Goal: Obtain resource: Download file/media

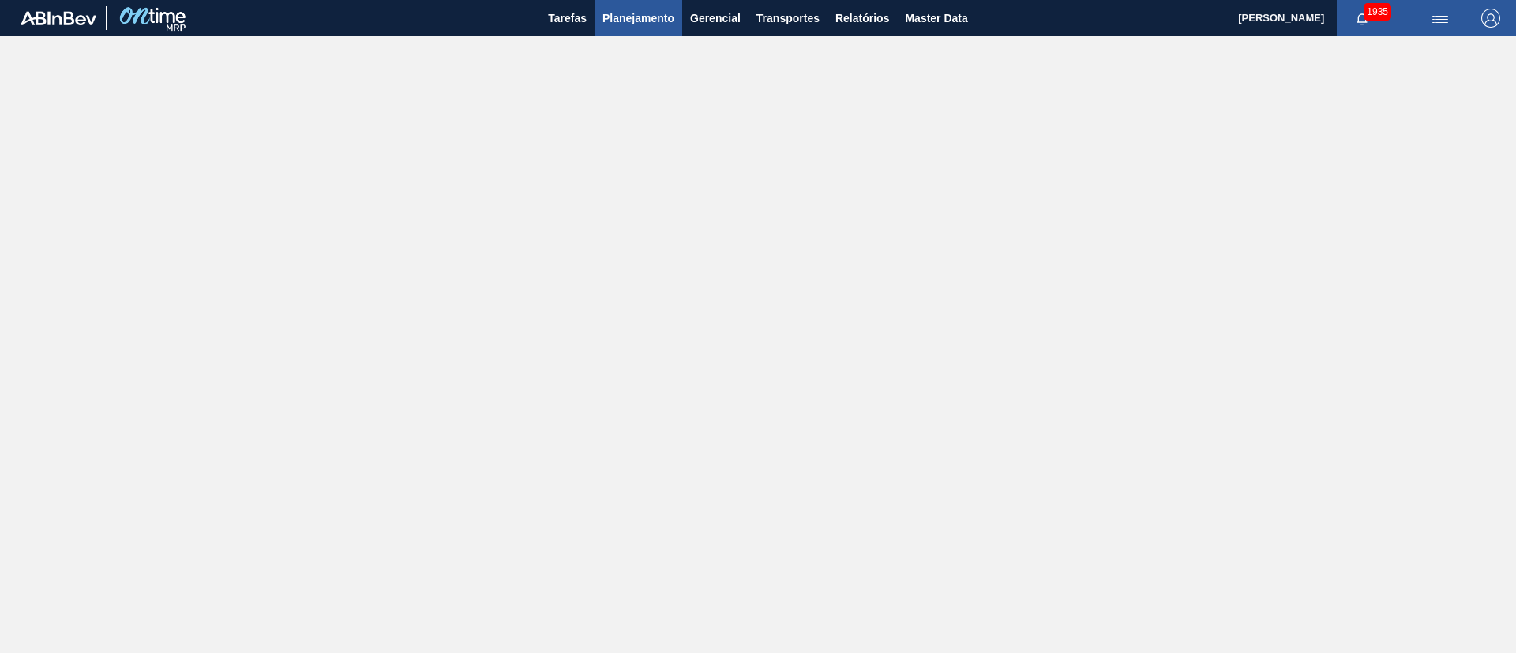
click at [628, 11] on span "Planejamento" at bounding box center [638, 18] width 72 height 19
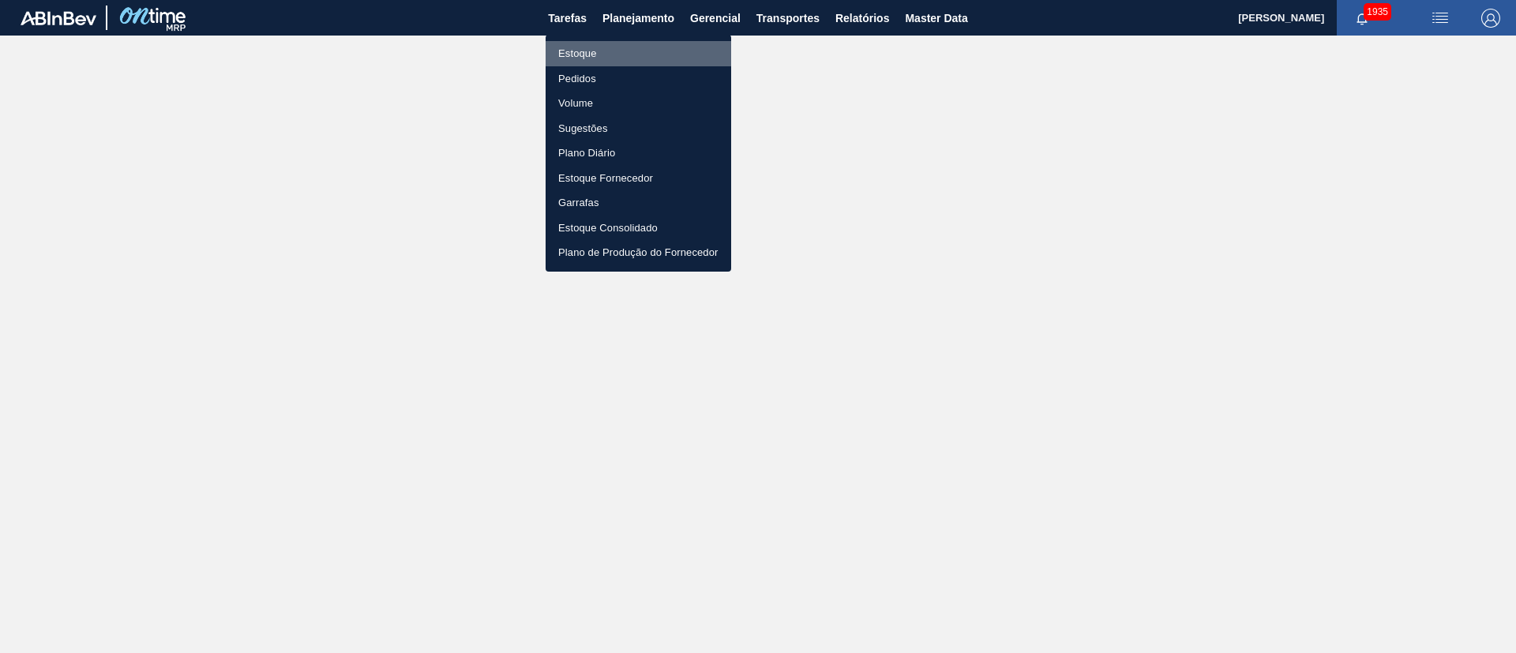
click at [591, 53] on li "Estoque" at bounding box center [639, 53] width 186 height 25
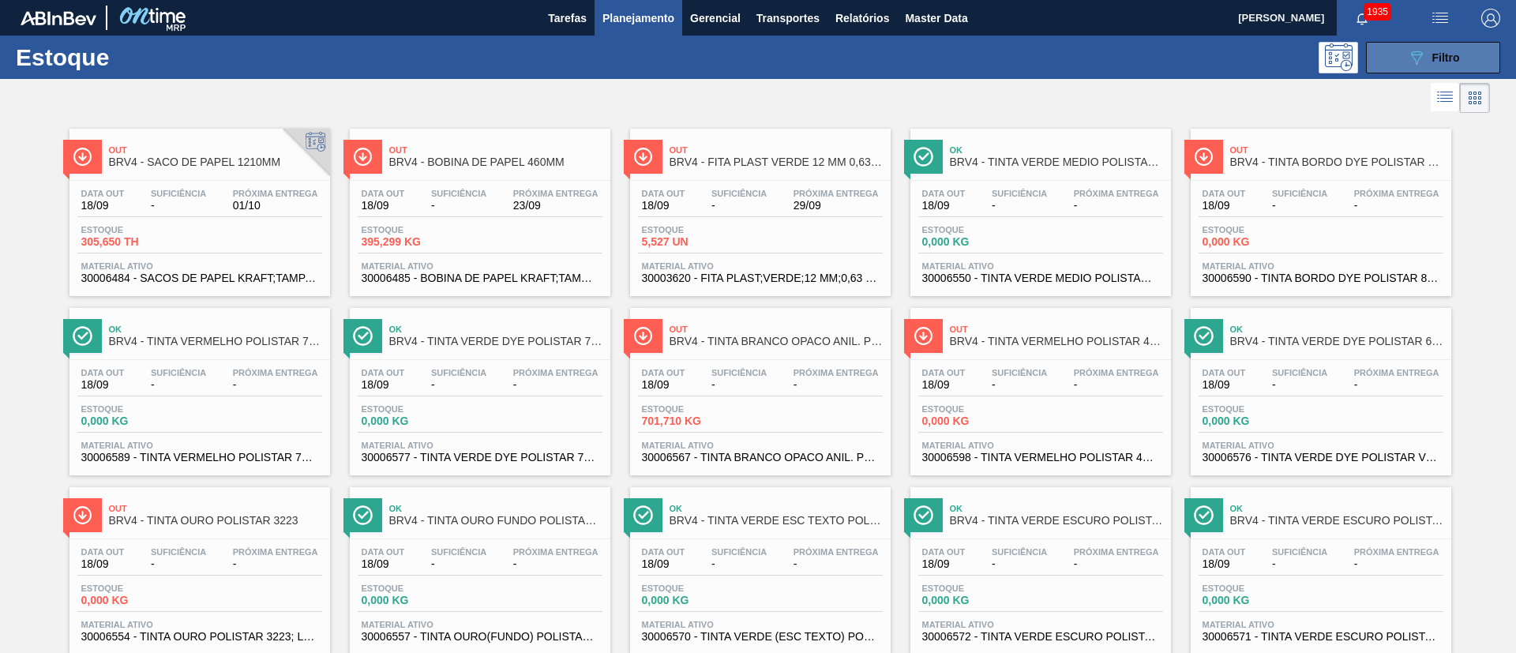
click at [1428, 42] on button "089F7B8B-B2A5-4AFE-B5C0-19BA573D28AC Filtro" at bounding box center [1433, 58] width 134 height 32
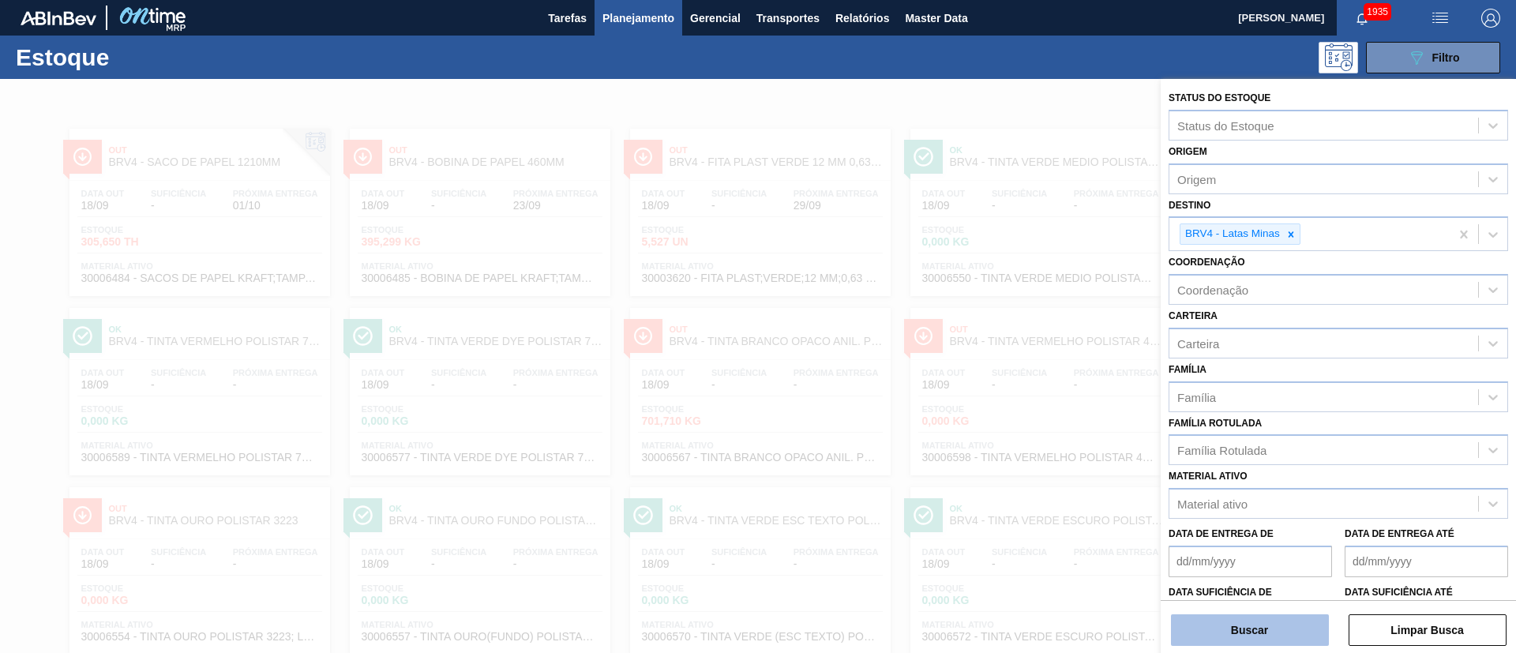
click at [1240, 624] on button "Buscar" at bounding box center [1250, 630] width 158 height 32
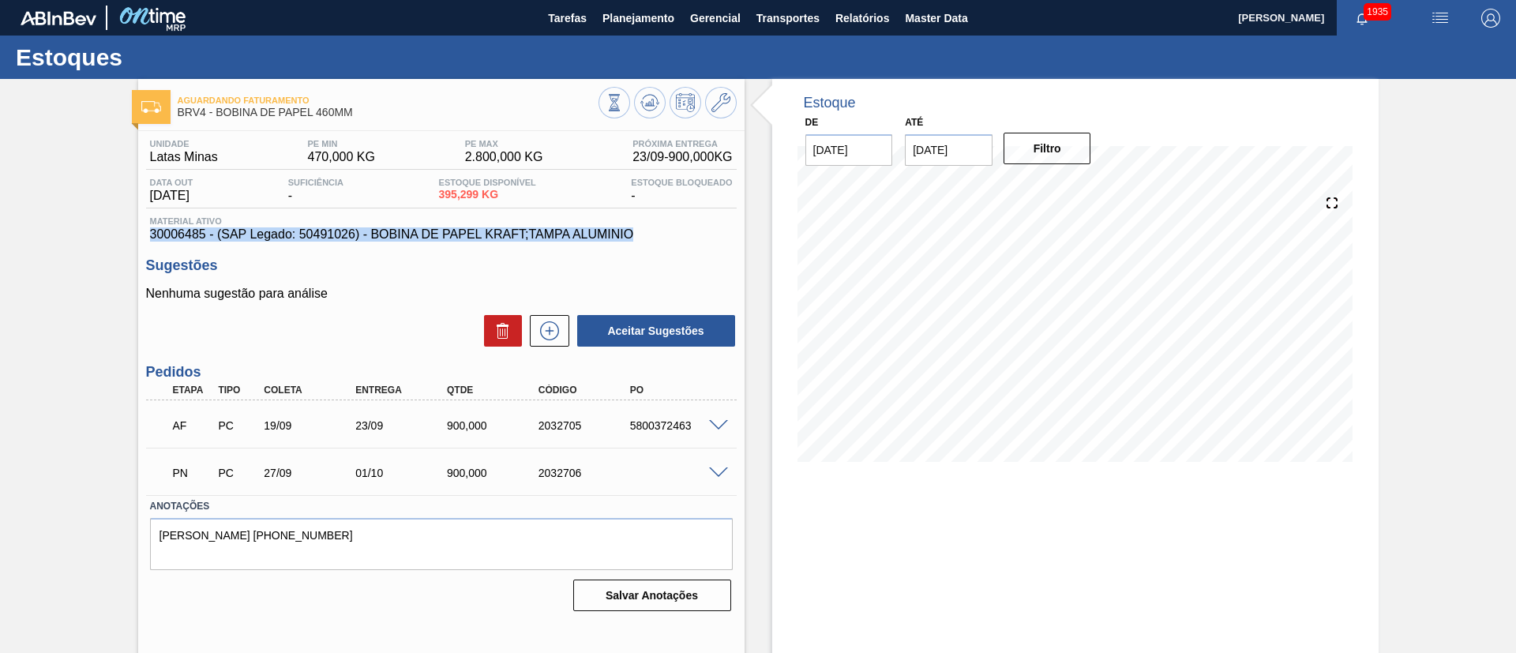
drag, startPoint x: 639, startPoint y: 234, endPoint x: 144, endPoint y: 238, distance: 495.1
click at [144, 238] on div "Unidade Latas Minas PE MIN 470,000 KG PE MAX 2.800,000 KG Próxima Entrega 23/09…" at bounding box center [441, 374] width 606 height 486
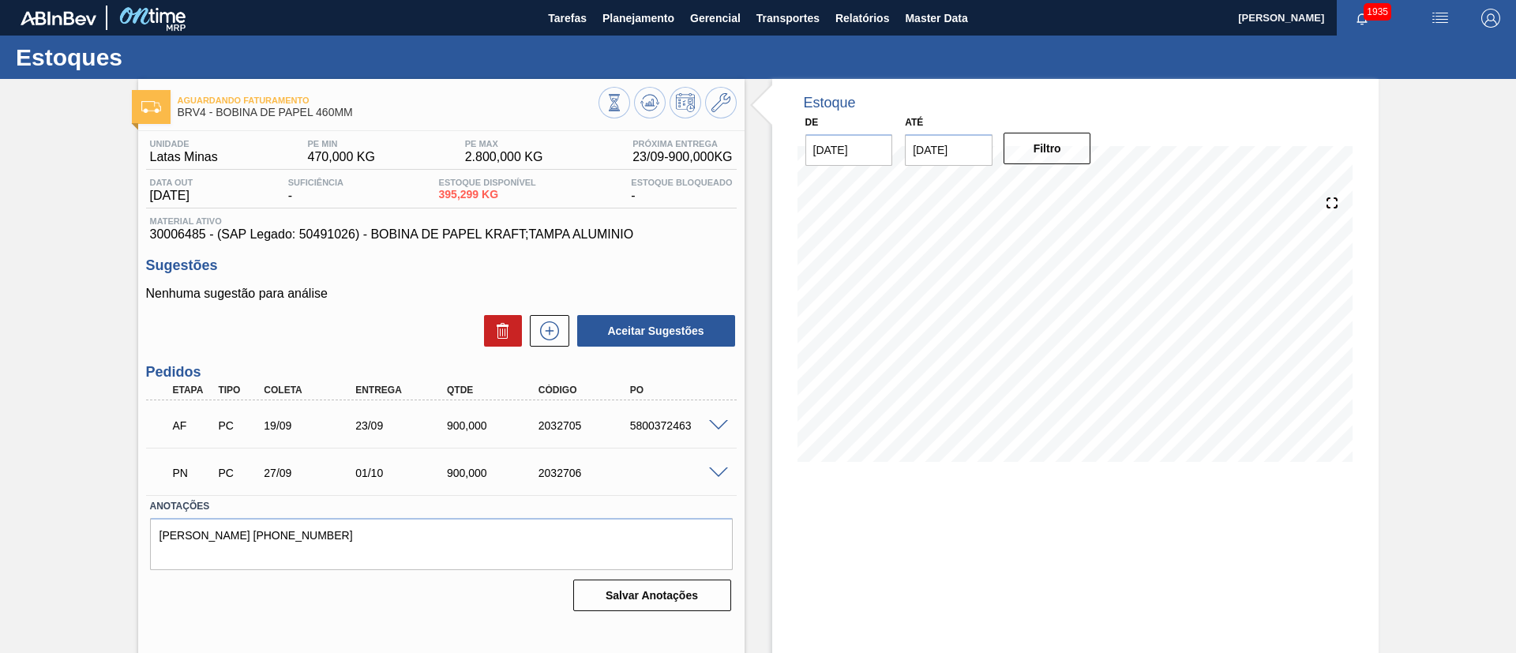
click at [656, 425] on div "5800372463" at bounding box center [677, 425] width 103 height 13
copy div "5800372463"
click at [710, 422] on span at bounding box center [718, 426] width 19 height 12
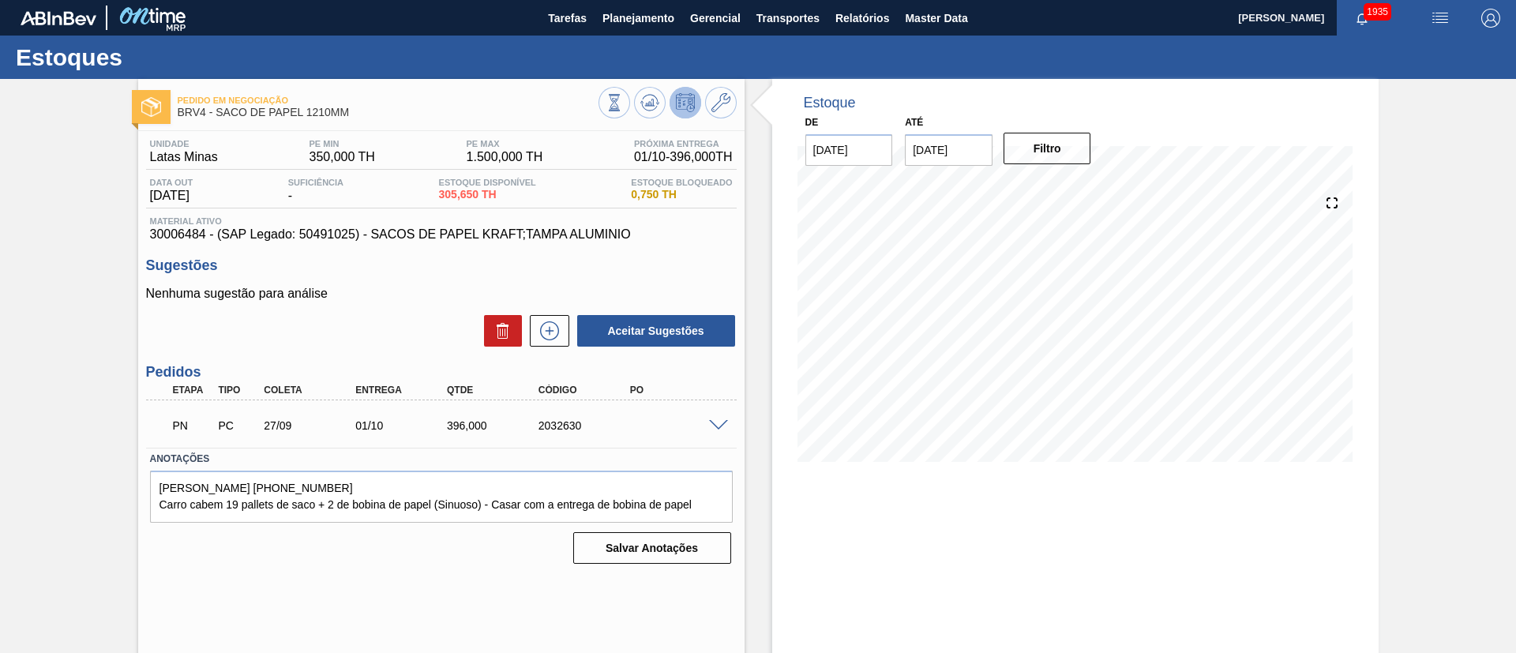
click at [714, 420] on span at bounding box center [718, 426] width 19 height 12
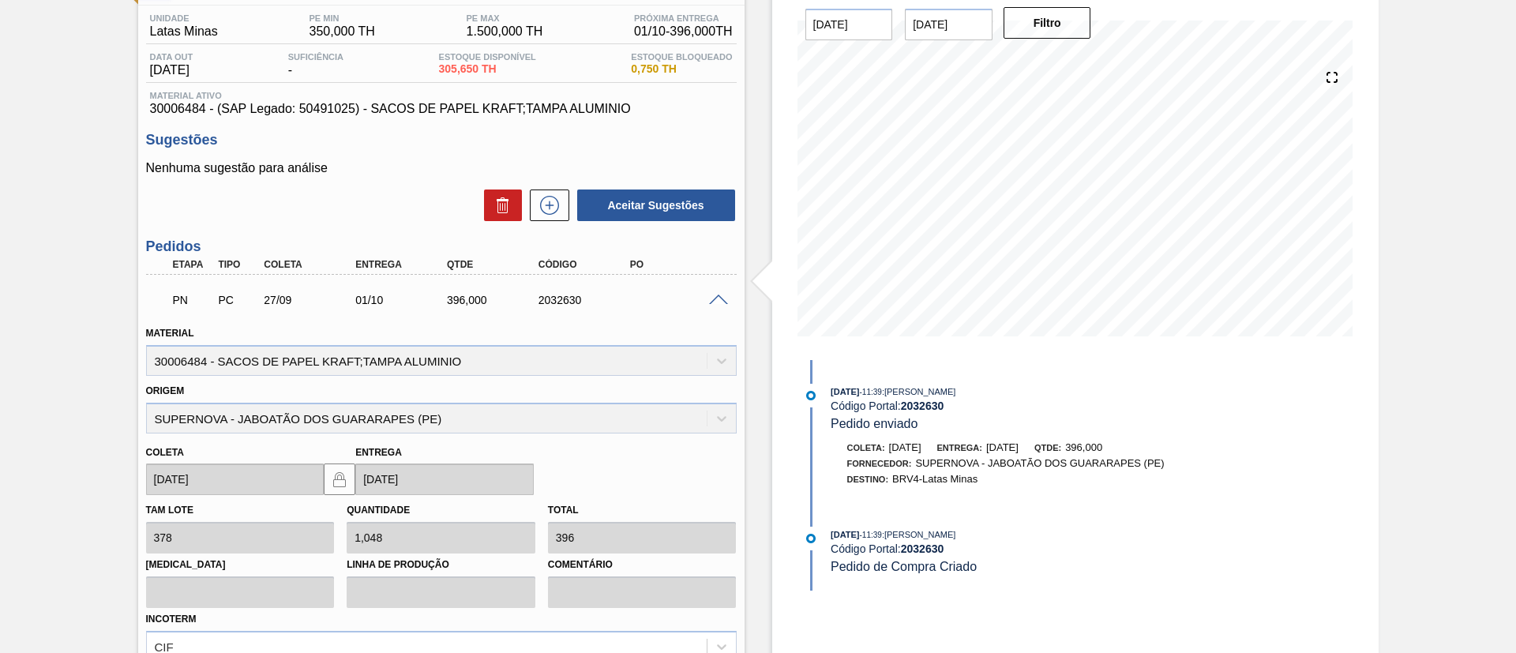
scroll to position [237, 0]
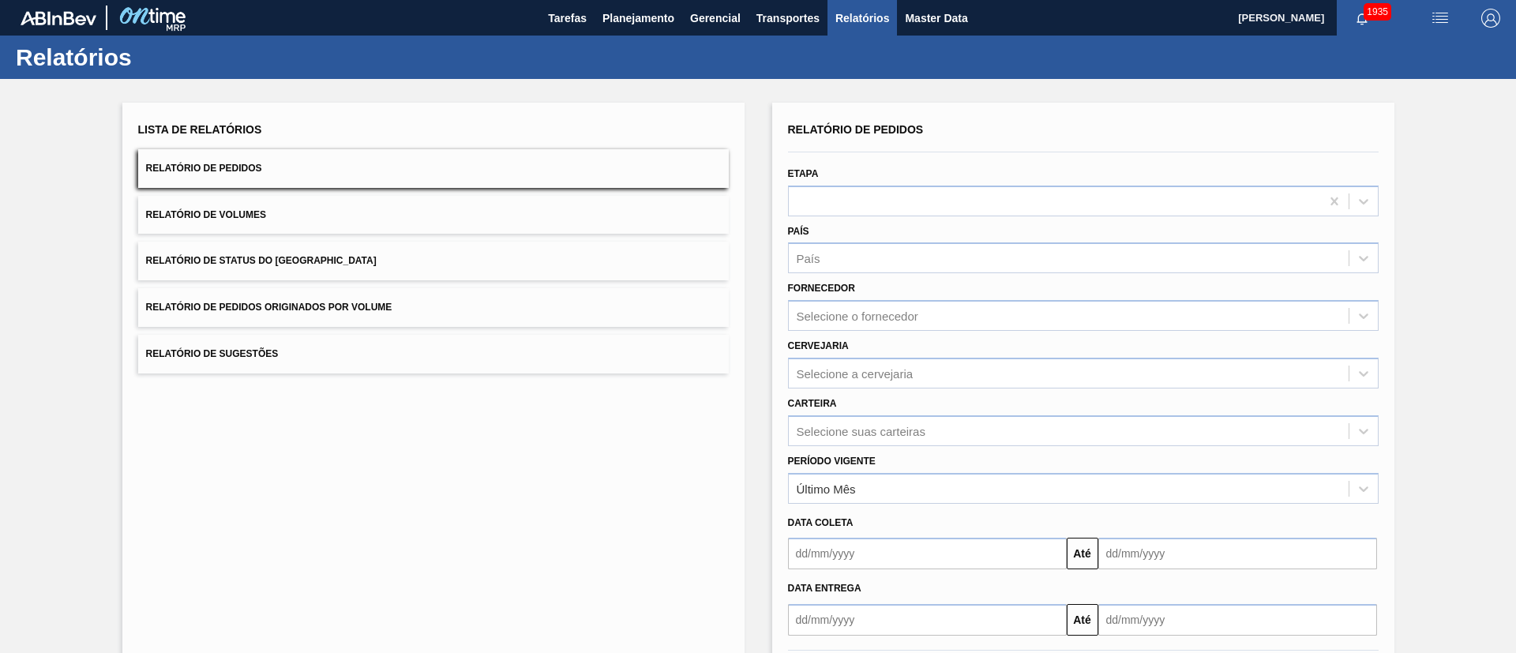
click at [325, 276] on button "Relatório de Status do [GEOGRAPHIC_DATA]" at bounding box center [433, 261] width 591 height 39
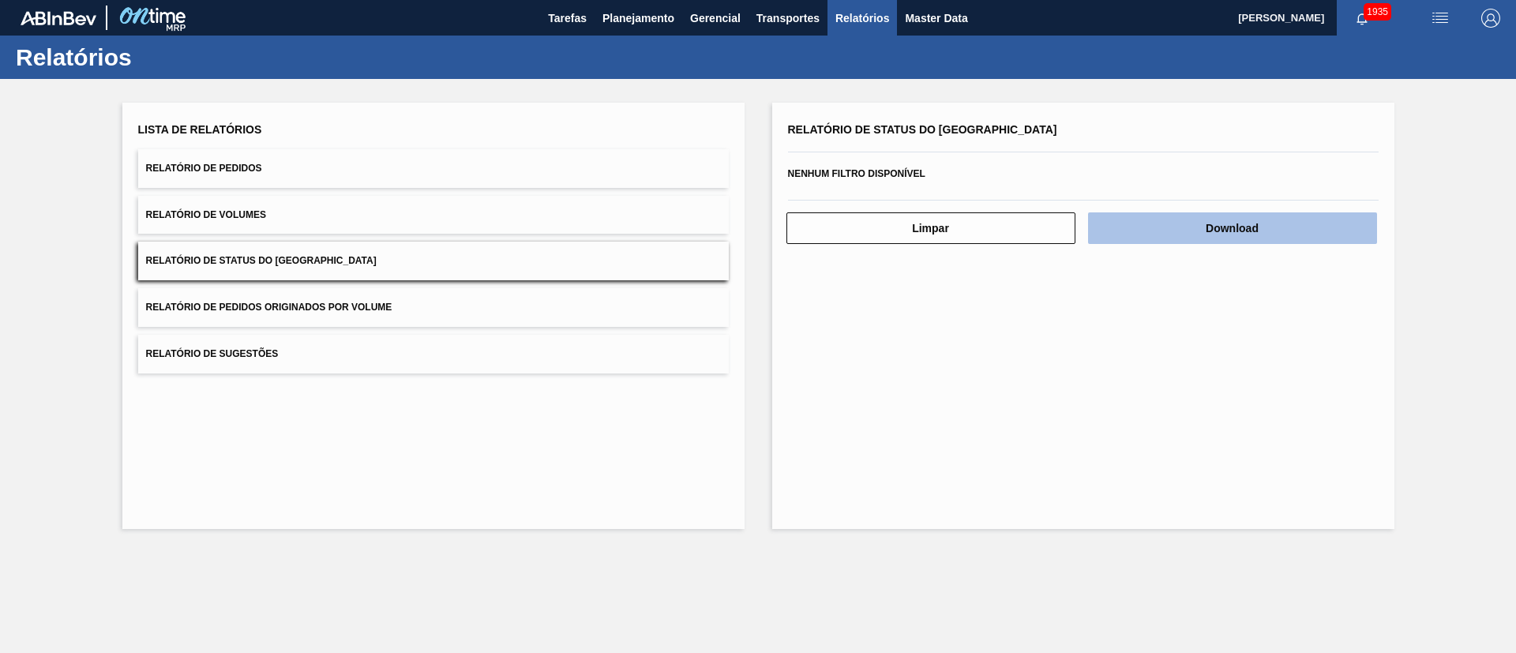
click at [1305, 227] on button "Download" at bounding box center [1232, 228] width 289 height 32
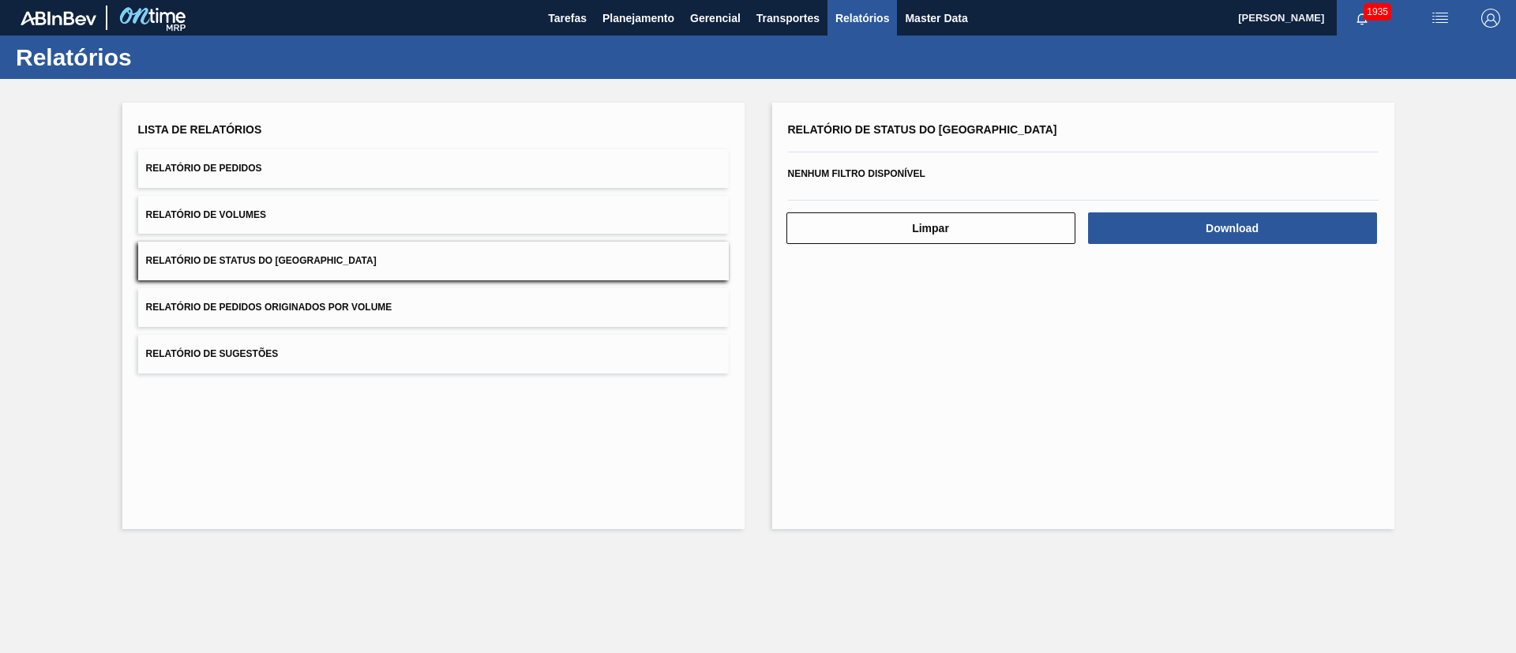
click at [317, 169] on button "Relatório de Pedidos" at bounding box center [433, 168] width 591 height 39
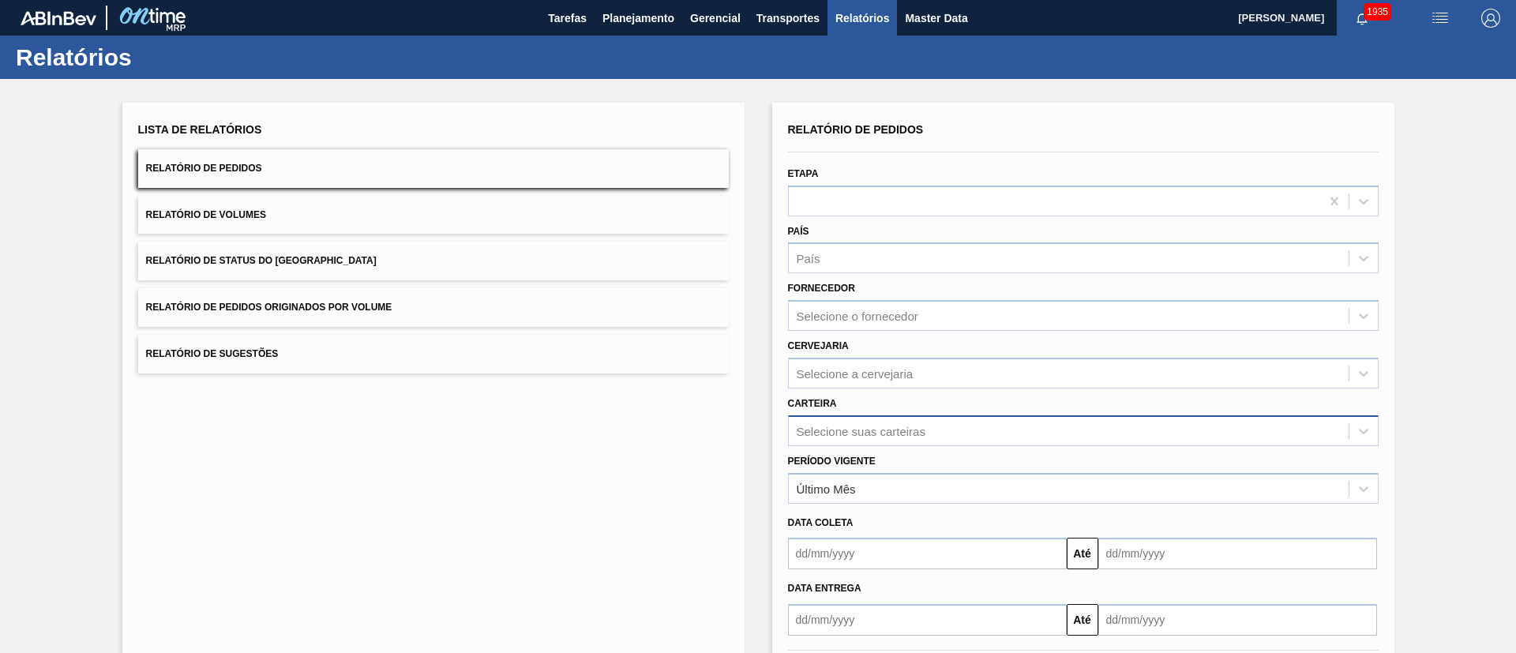
click at [856, 438] on div "Selecione suas carteiras" at bounding box center [1083, 430] width 591 height 31
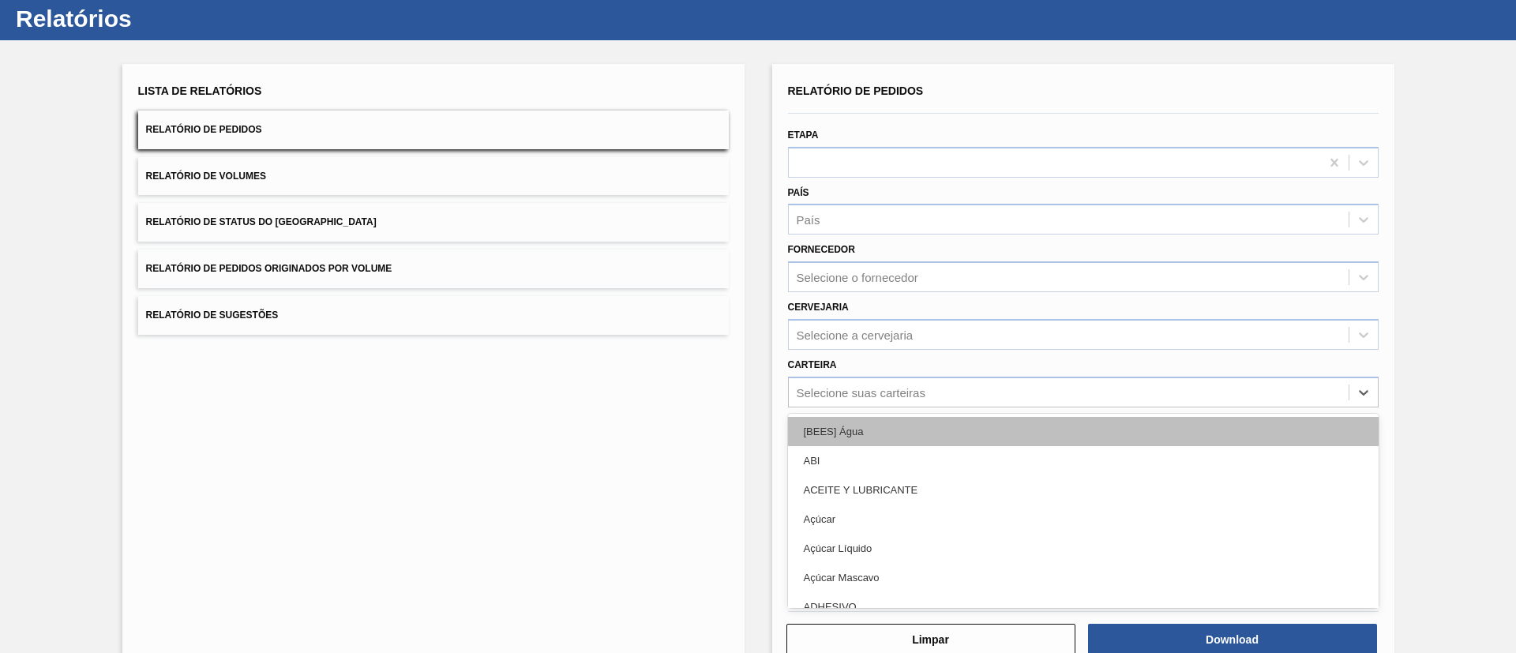
scroll to position [43, 0]
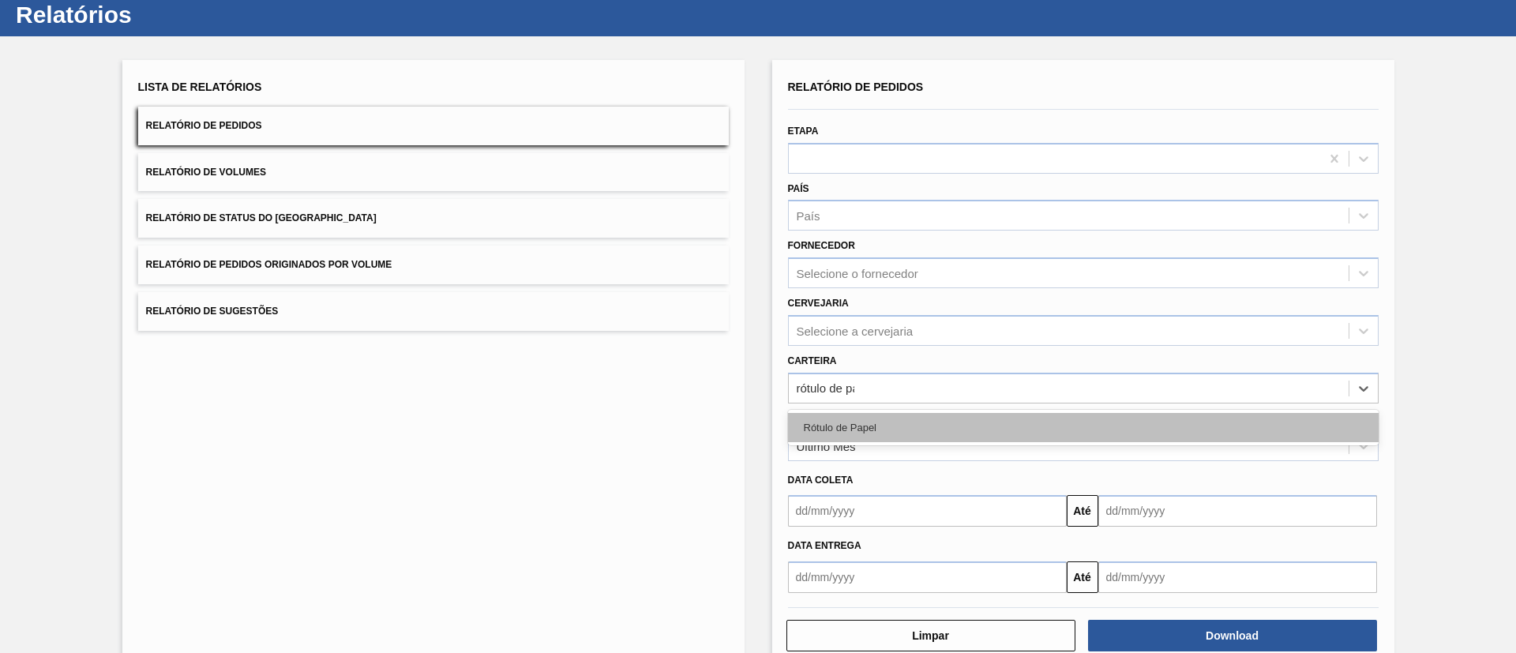
type input "rótulo de pap"
click at [1010, 436] on div "Rótulo de Papel" at bounding box center [1083, 427] width 591 height 29
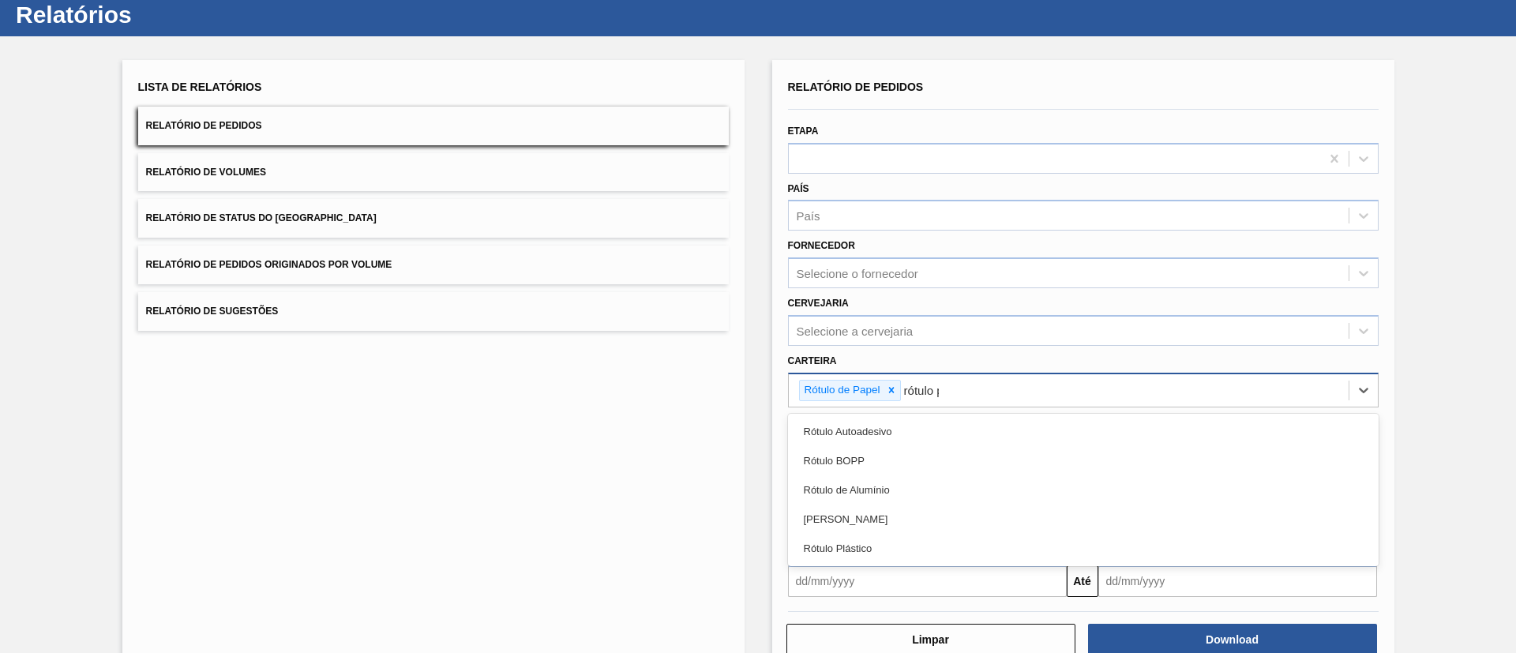
type input "rótulo pa"
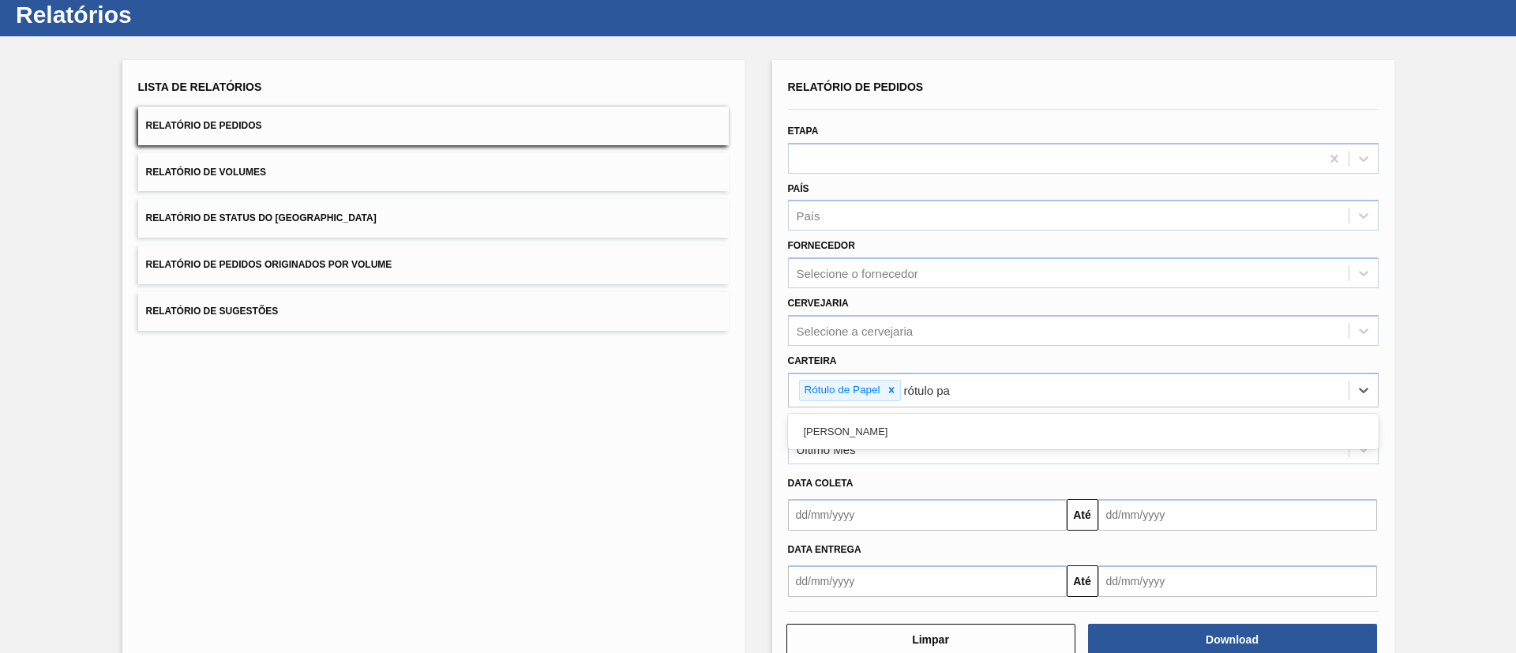
drag, startPoint x: 924, startPoint y: 430, endPoint x: 864, endPoint y: 447, distance: 62.5
click at [920, 431] on div "[PERSON_NAME]" at bounding box center [1083, 431] width 591 height 29
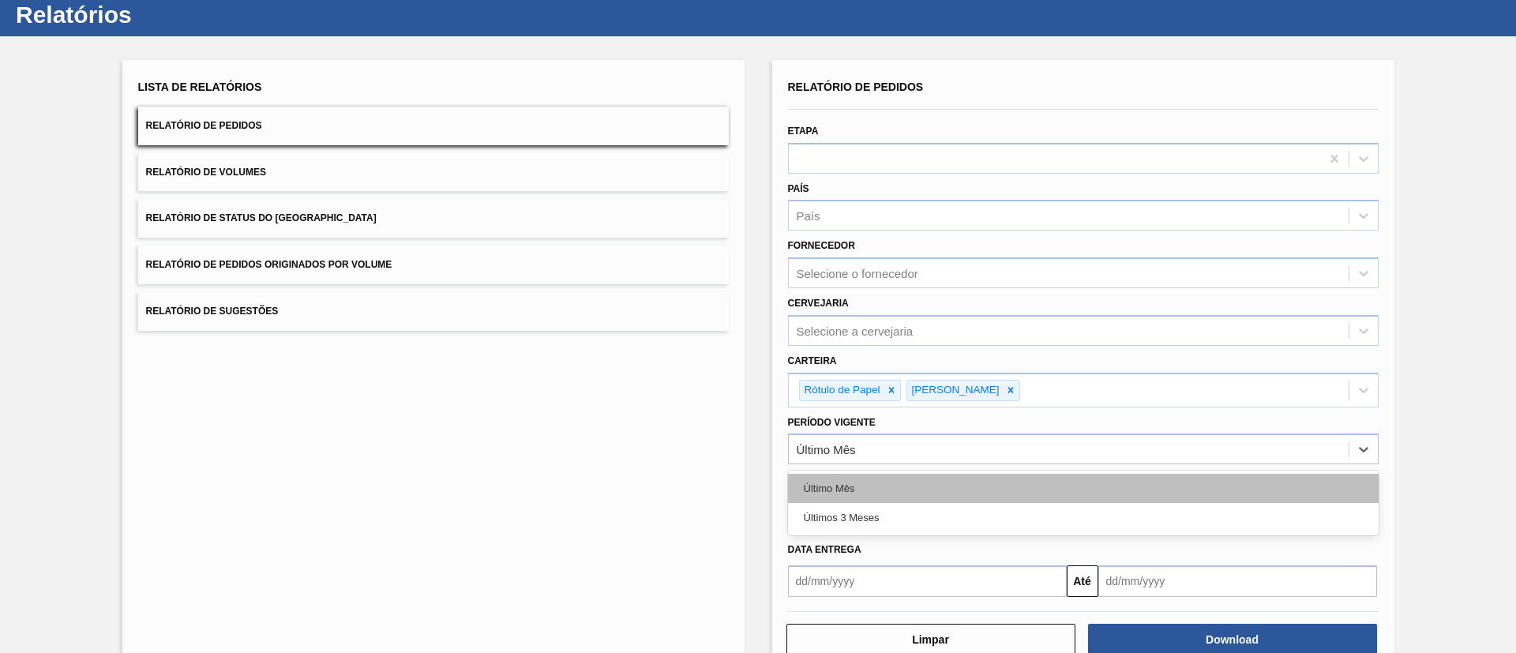
drag, startPoint x: 824, startPoint y: 452, endPoint x: 823, endPoint y: 476, distance: 24.5
click at [820, 453] on div "Último Mês" at bounding box center [826, 449] width 59 height 13
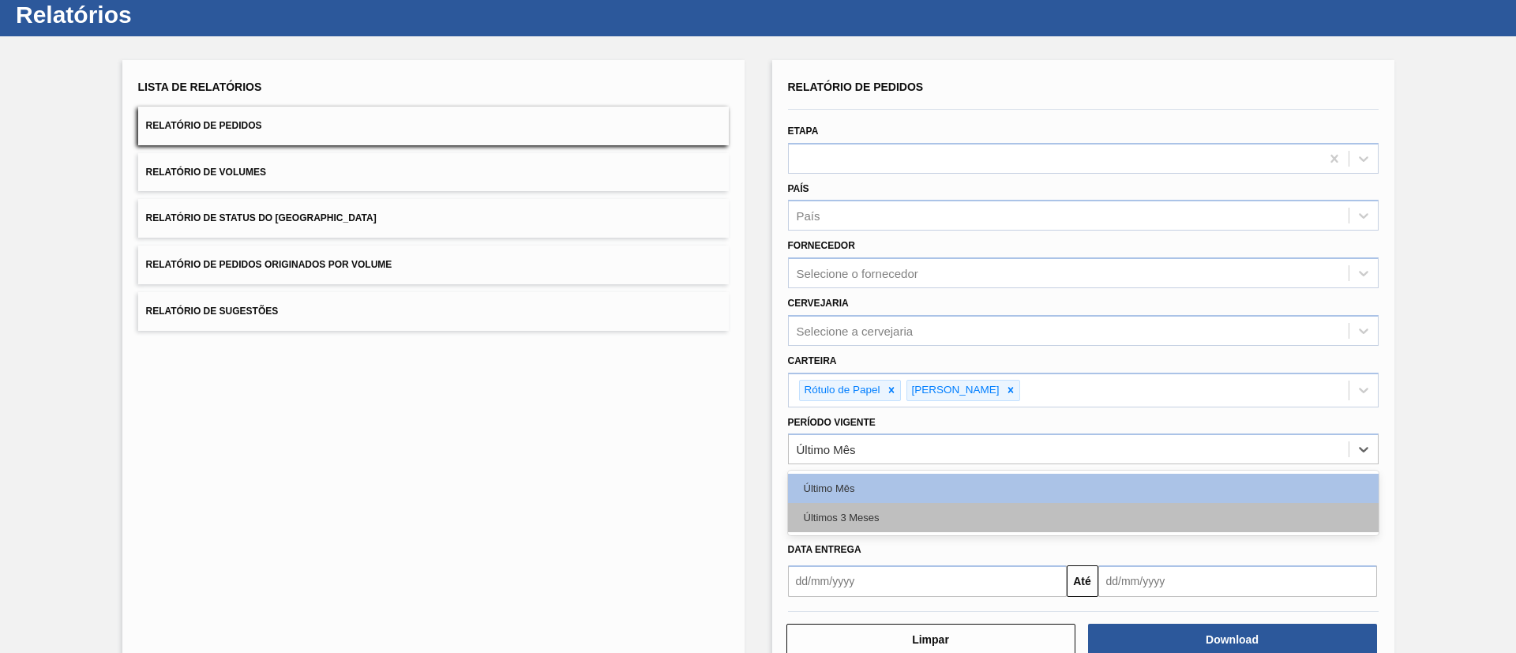
click at [835, 517] on div "Últimos 3 Meses" at bounding box center [1083, 517] width 591 height 29
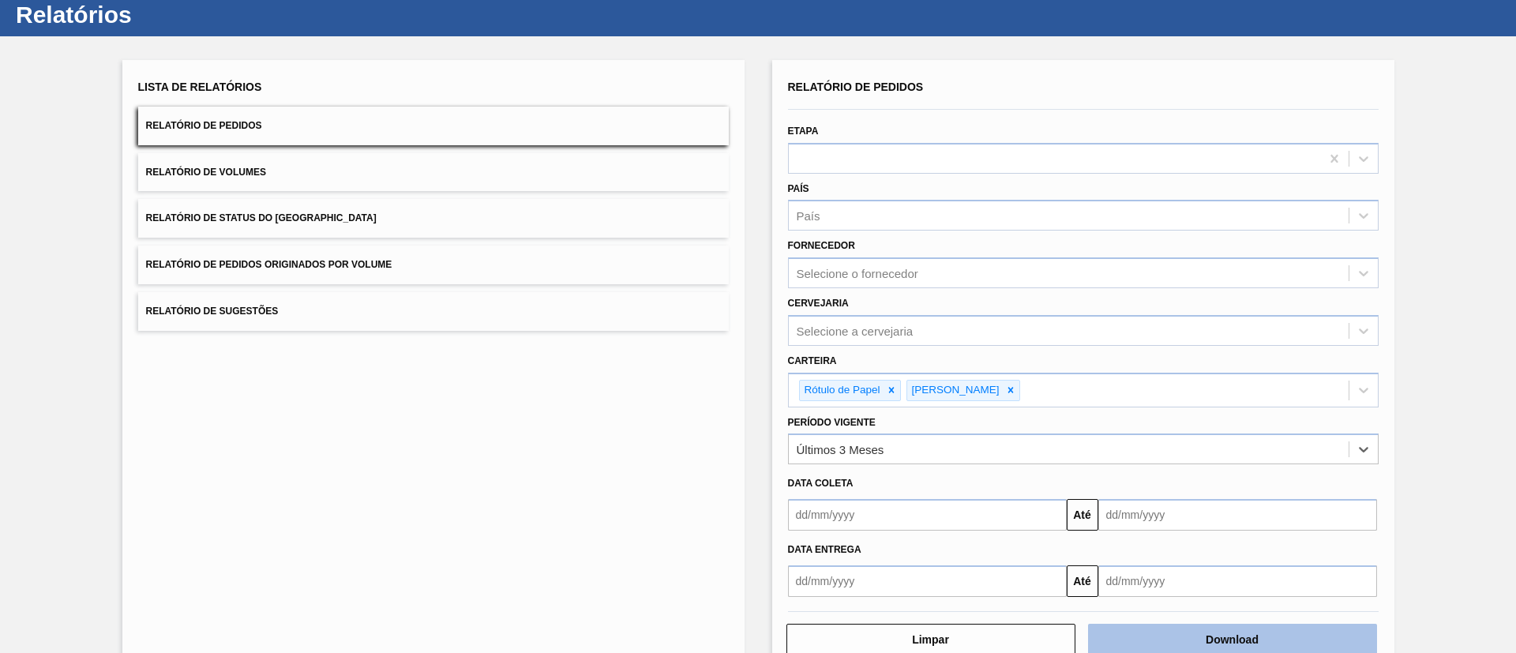
scroll to position [82, 0]
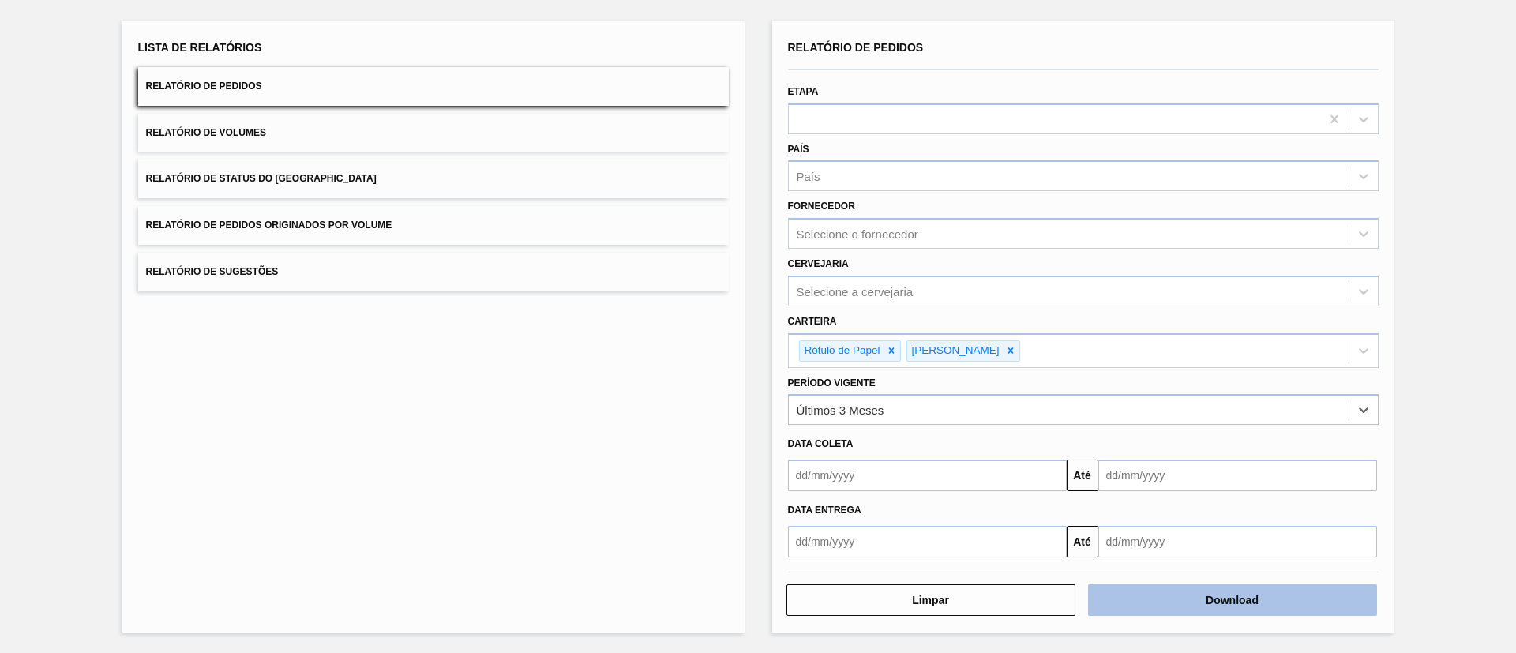
click at [1266, 610] on button "Download" at bounding box center [1232, 600] width 289 height 32
